Goal: Check status

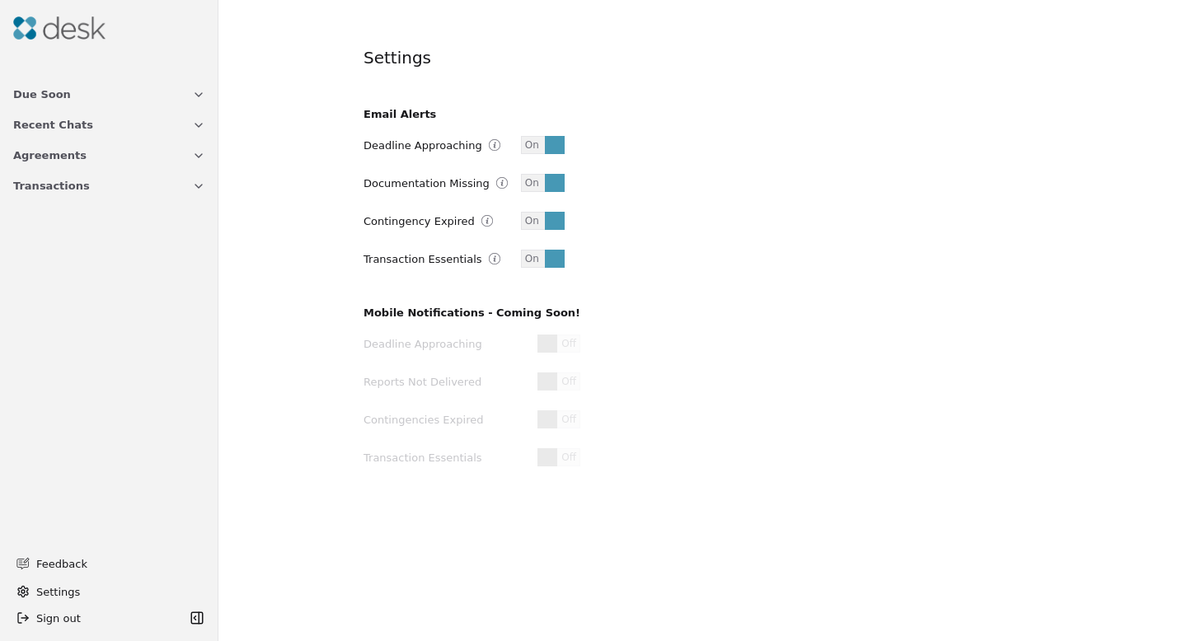
click at [79, 187] on span "Transactions" at bounding box center [51, 185] width 77 height 17
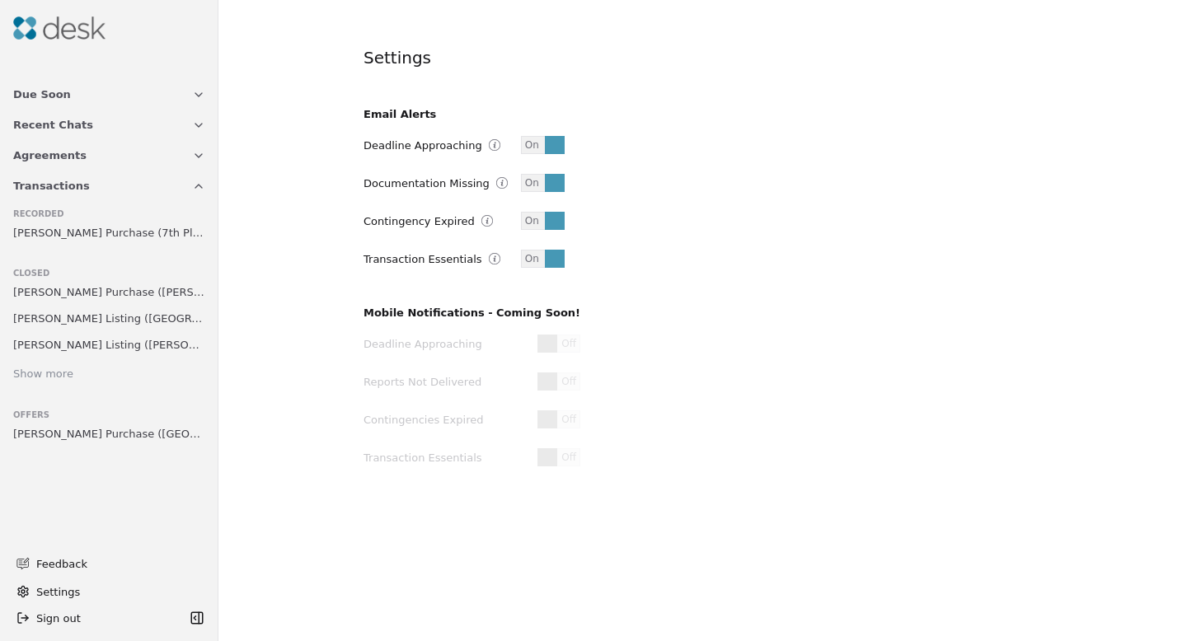
click at [49, 374] on div "Show more" at bounding box center [43, 374] width 60 height 17
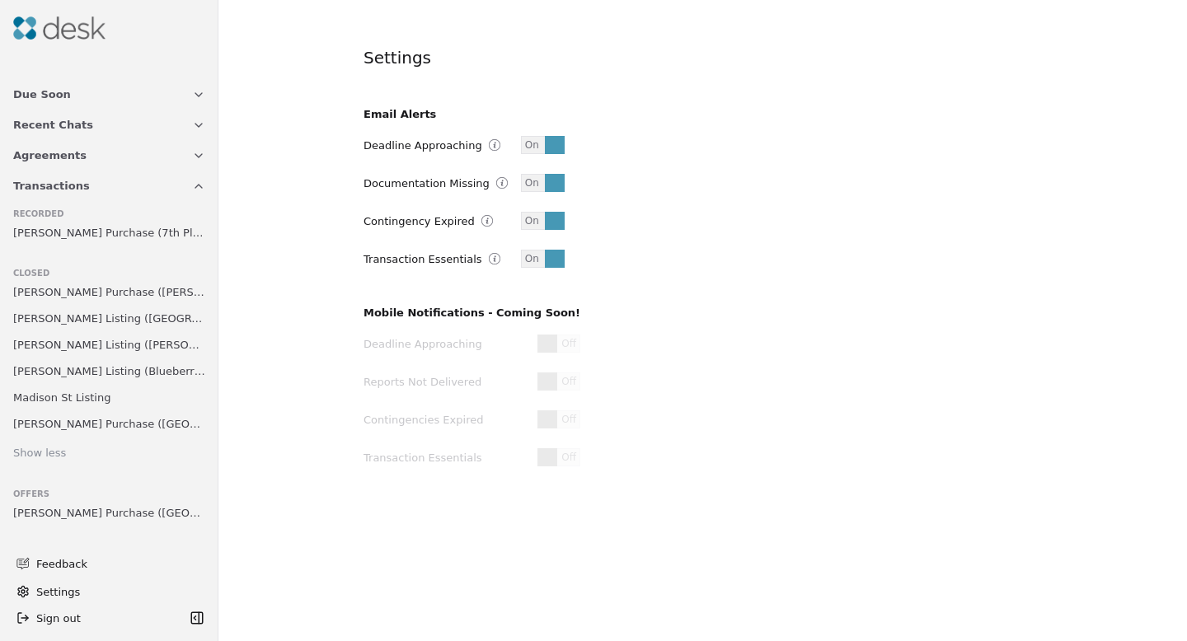
click at [102, 232] on span "[PERSON_NAME] Purchase (7th Place)" at bounding box center [109, 232] width 192 height 17
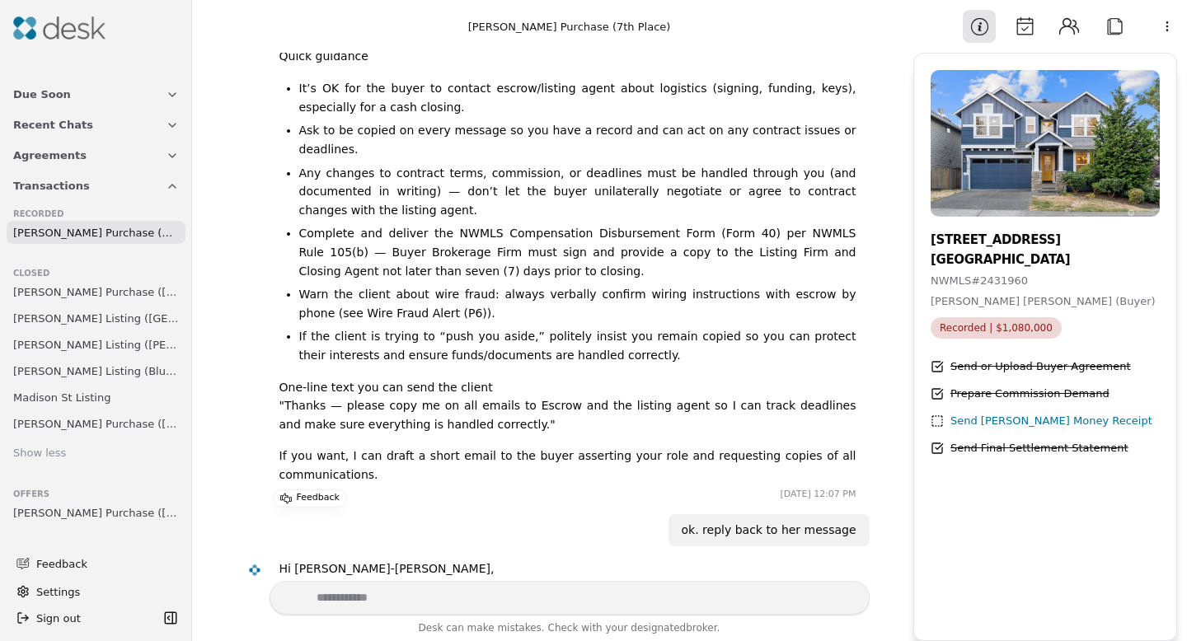
scroll to position [10947, 0]
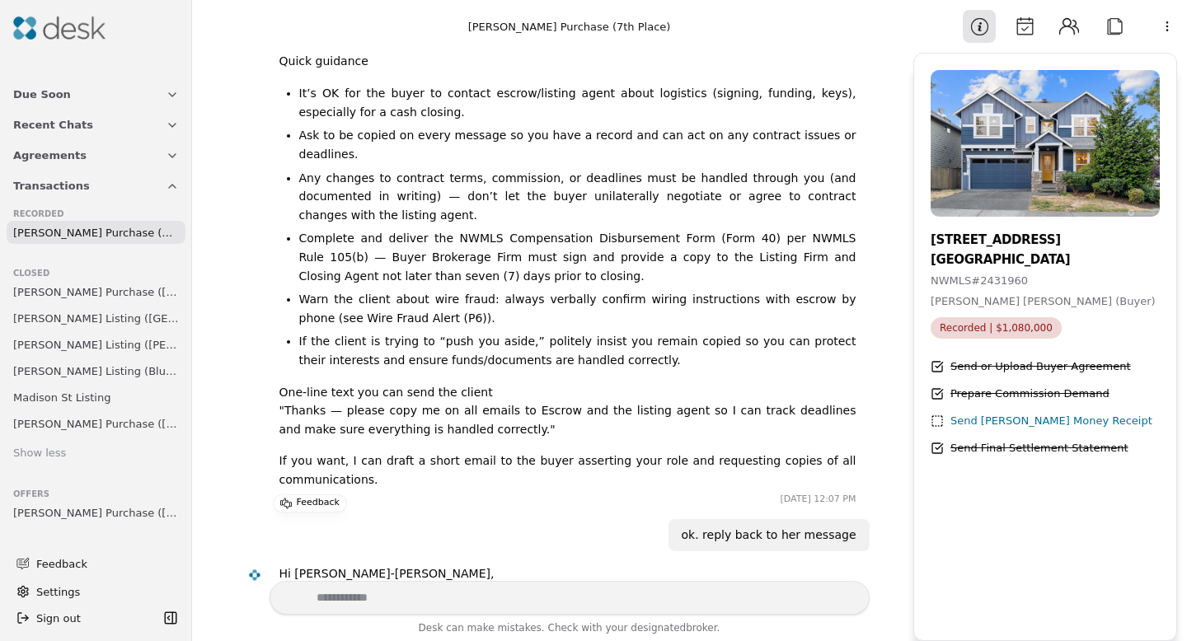
click at [977, 327] on span "Recorded | $1,080,000" at bounding box center [995, 327] width 131 height 21
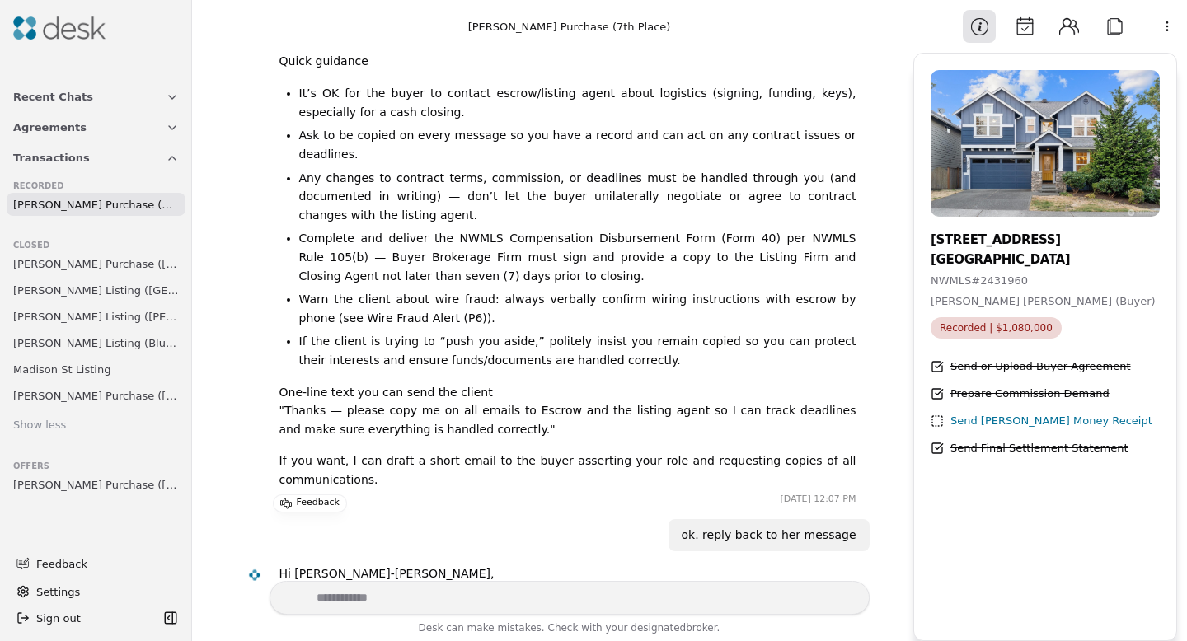
click at [106, 203] on span "[PERSON_NAME] Purchase (7th Place)" at bounding box center [96, 204] width 166 height 17
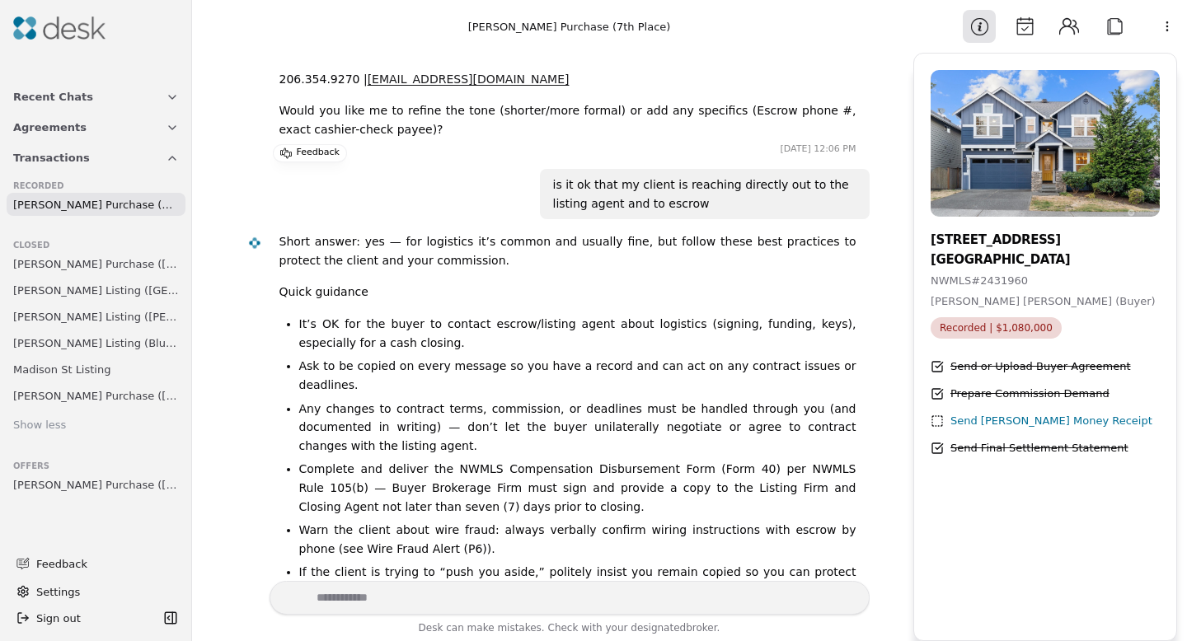
scroll to position [10711, 0]
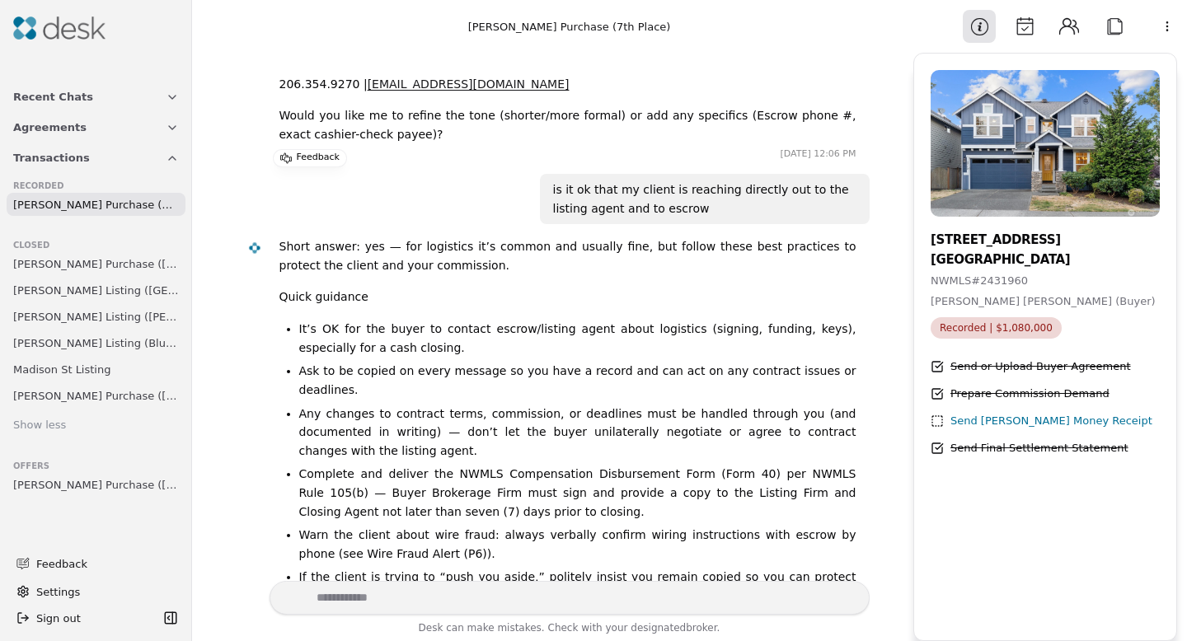
click at [43, 25] on img at bounding box center [59, 27] width 92 height 23
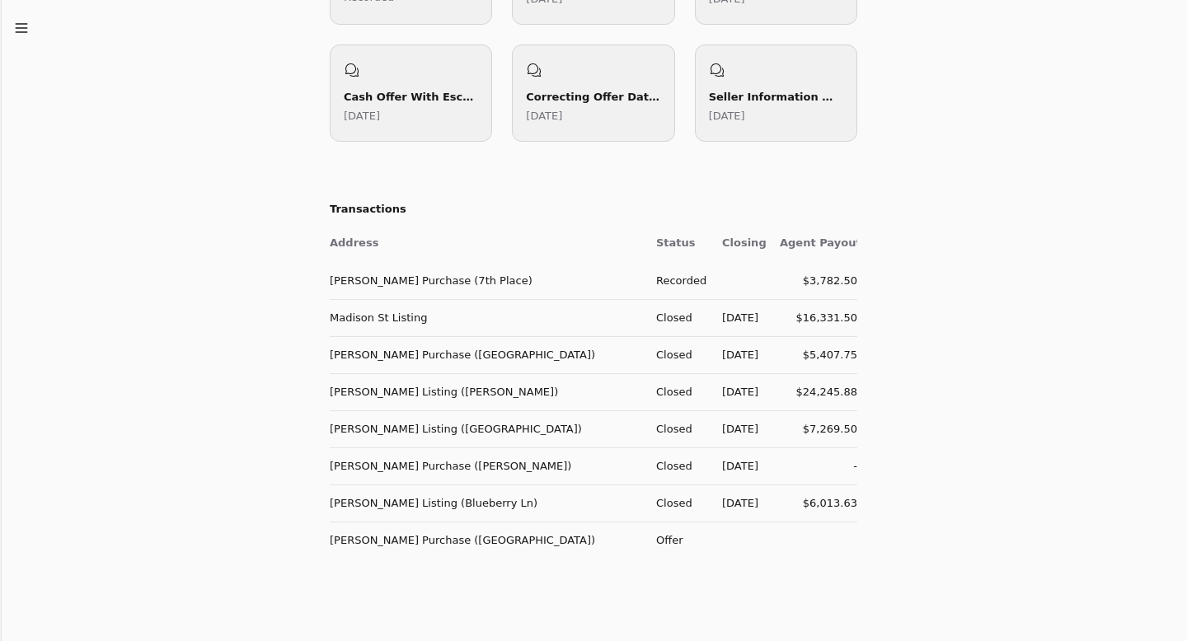
scroll to position [582, 0]
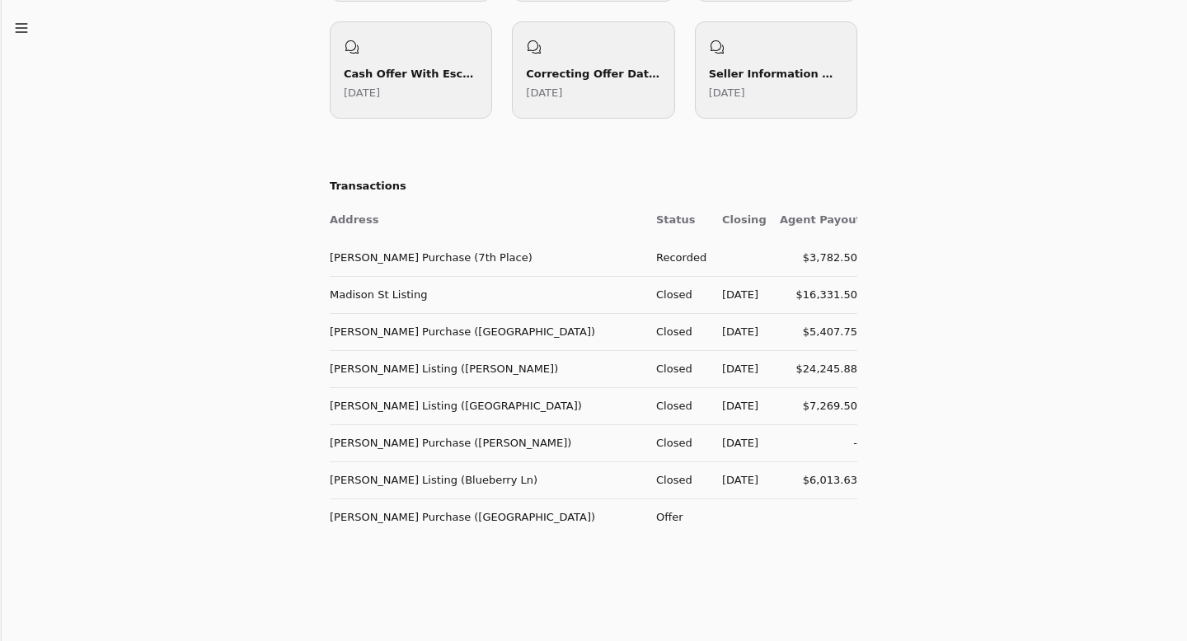
click at [455, 257] on td "[PERSON_NAME] Purchase (7th Place)" at bounding box center [486, 257] width 313 height 37
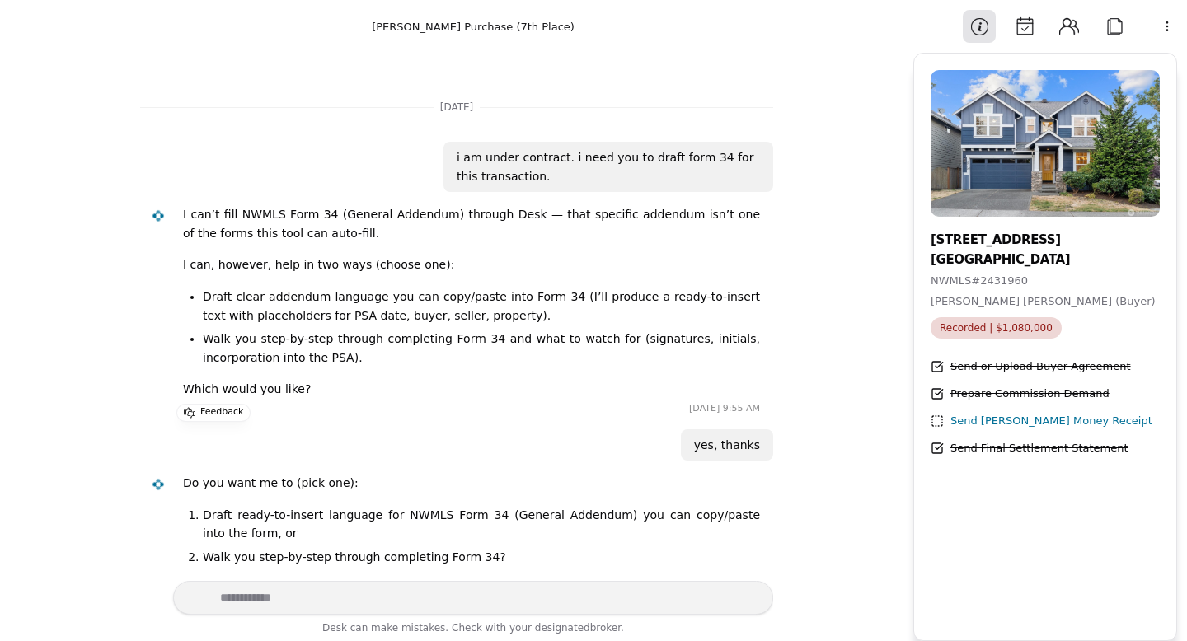
scroll to position [11129, 0]
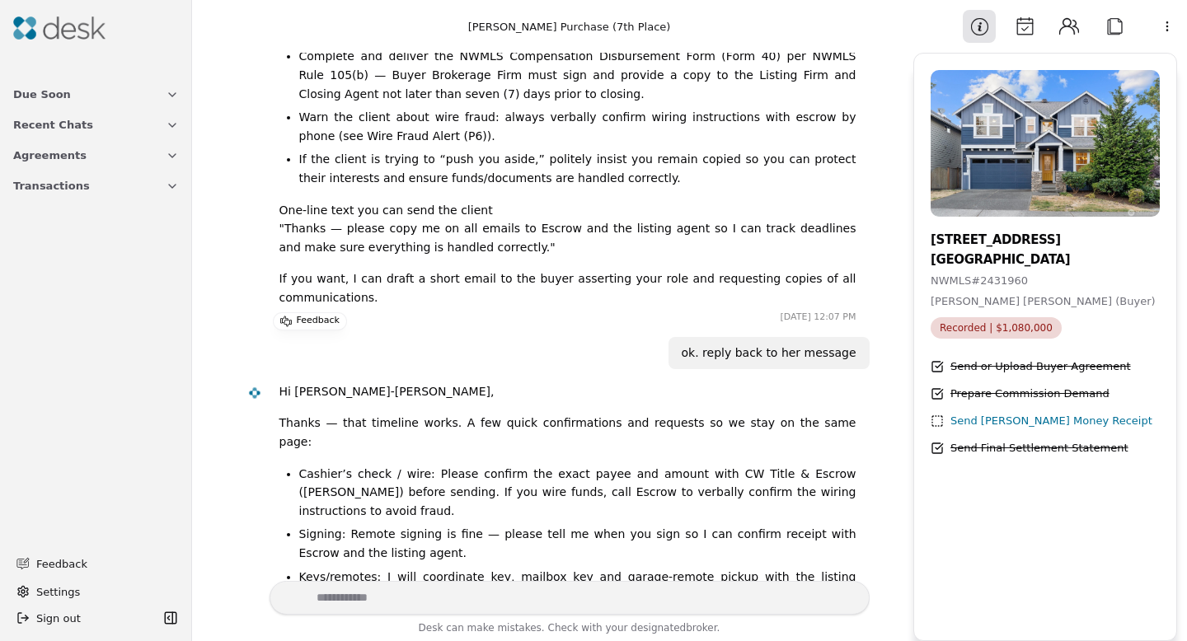
click at [28, 30] on img at bounding box center [59, 27] width 92 height 23
